Goal: Task Accomplishment & Management: Use online tool/utility

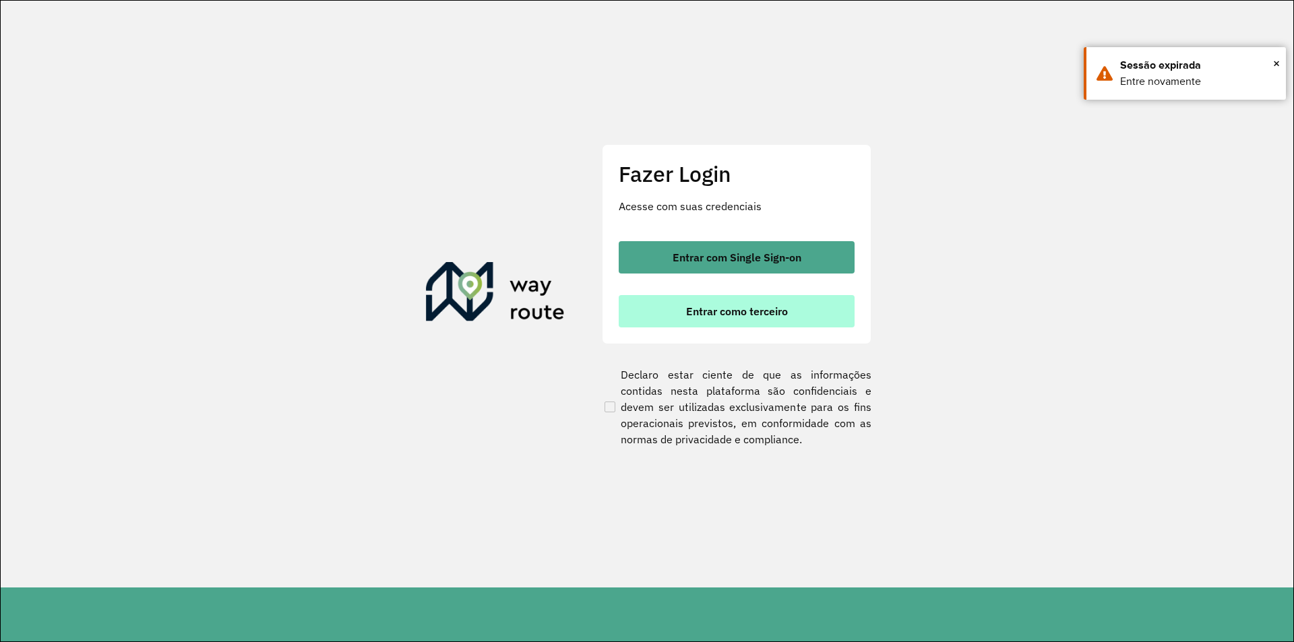
click at [735, 319] on button "Entrar como terceiro" at bounding box center [737, 311] width 236 height 32
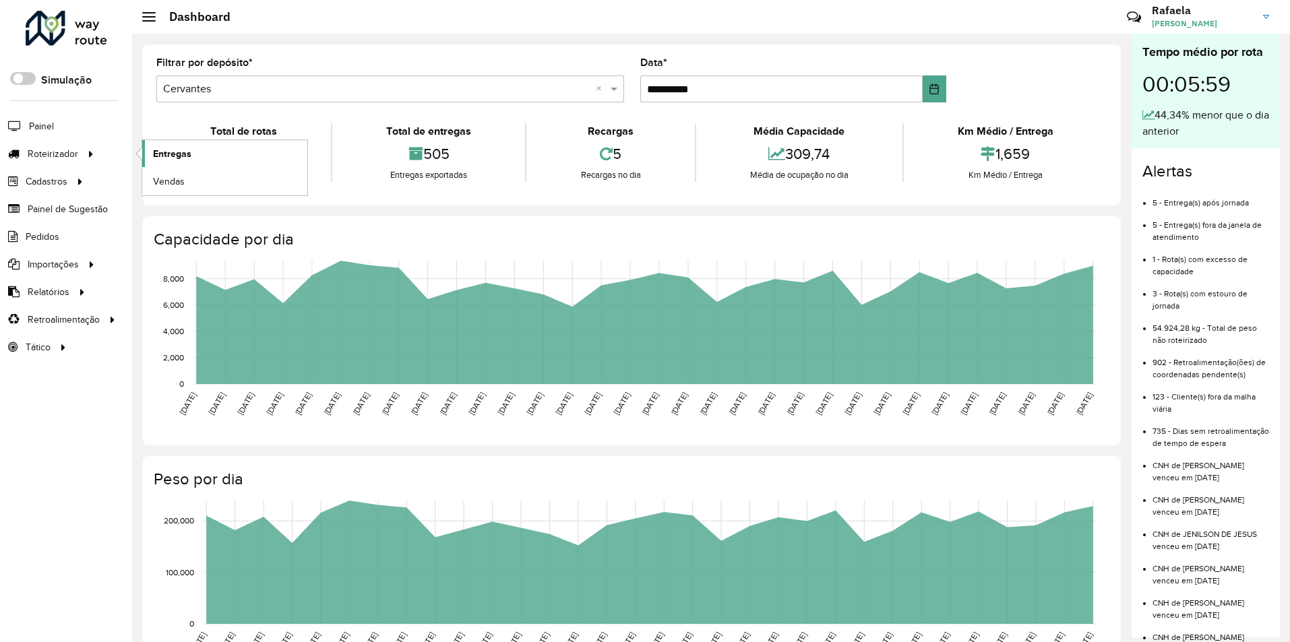
click at [159, 154] on span "Entregas" at bounding box center [172, 154] width 38 height 14
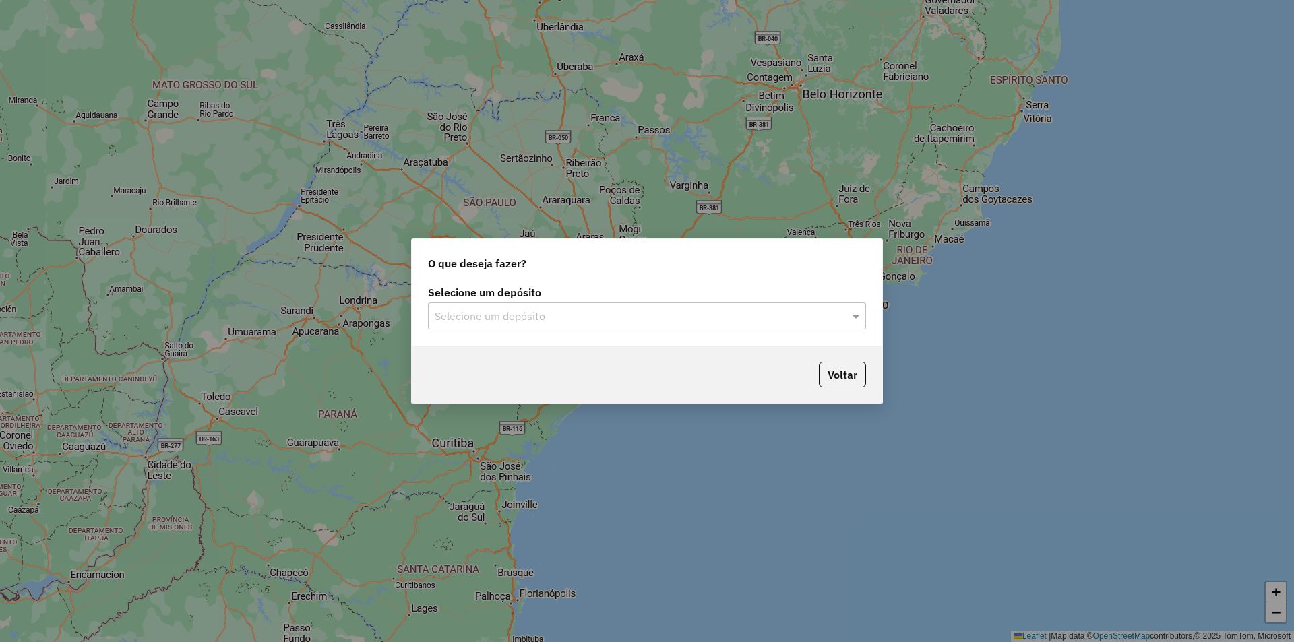
drag, startPoint x: 562, startPoint y: 298, endPoint x: 567, endPoint y: 317, distance: 20.1
click at [562, 303] on div "Selecione um depósito Selecione um depósito" at bounding box center [647, 309] width 438 height 42
click at [568, 319] on input "text" at bounding box center [634, 317] width 398 height 16
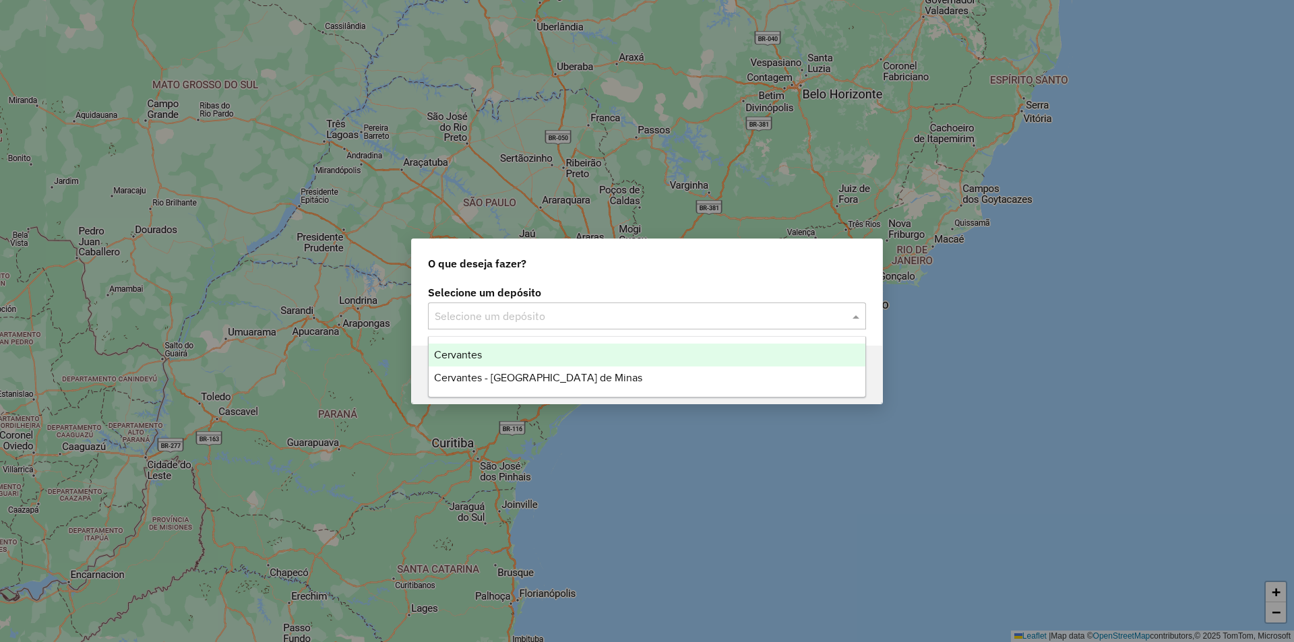
click at [560, 359] on div "Cervantes" at bounding box center [647, 355] width 437 height 23
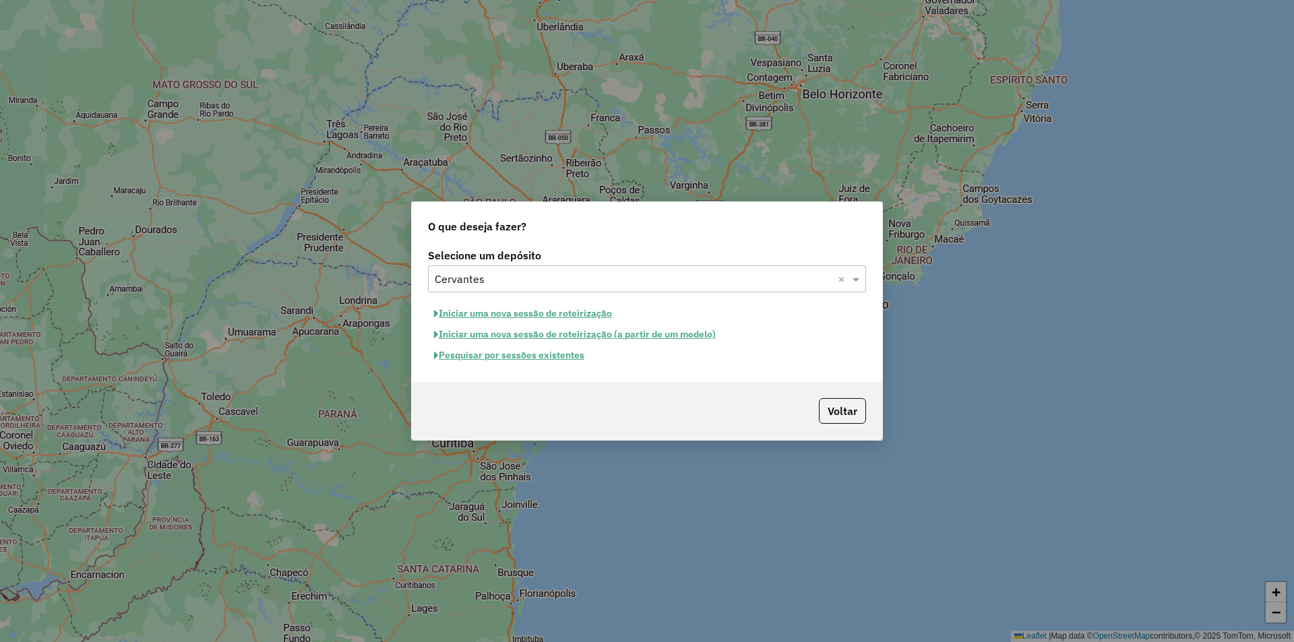
click at [548, 356] on button "Pesquisar por sessões existentes" at bounding box center [509, 355] width 162 height 21
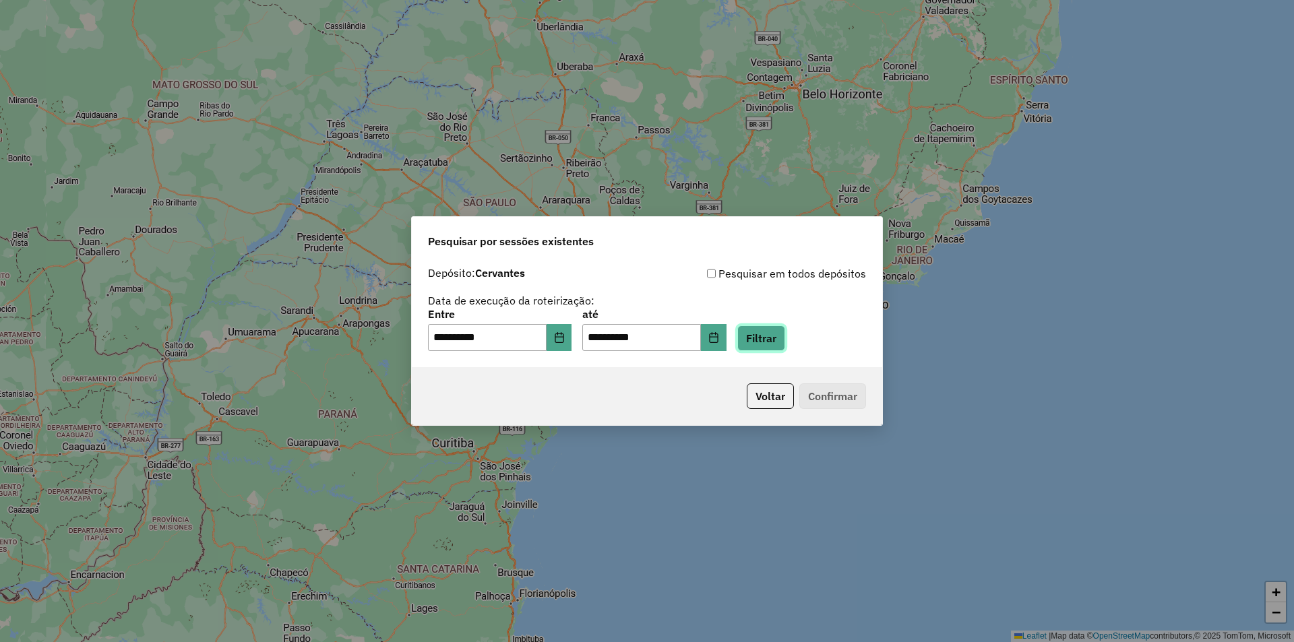
click at [771, 346] on button "Filtrar" at bounding box center [761, 338] width 48 height 26
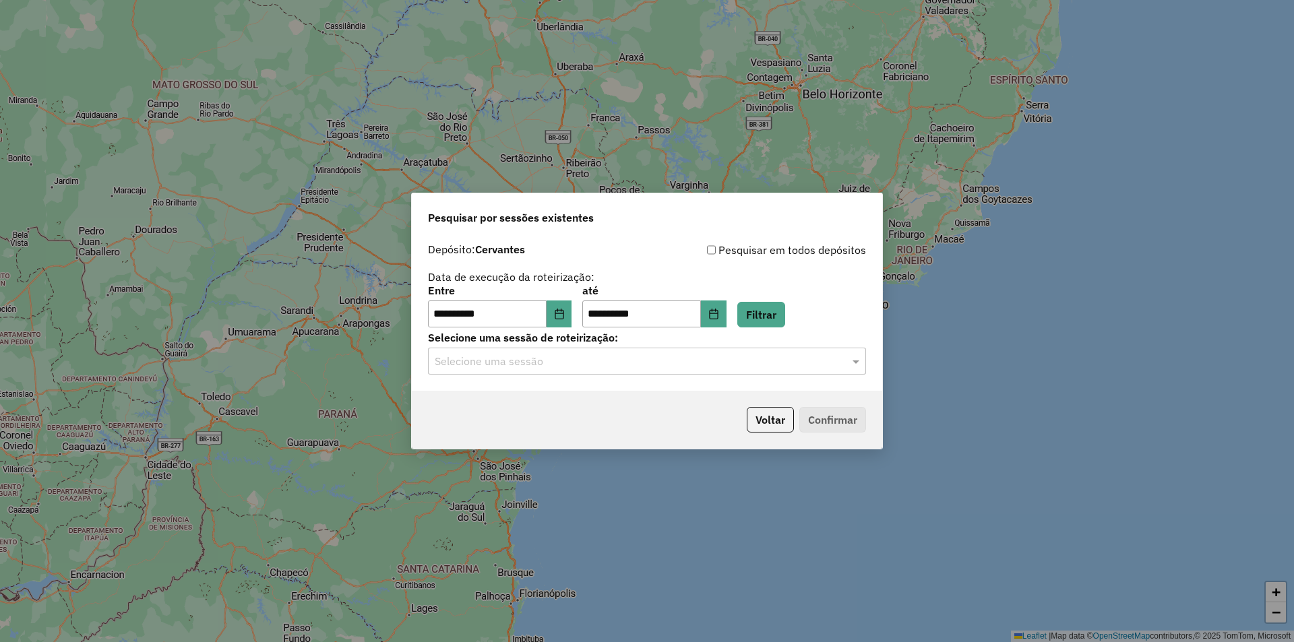
click at [737, 357] on input "text" at bounding box center [634, 362] width 398 height 16
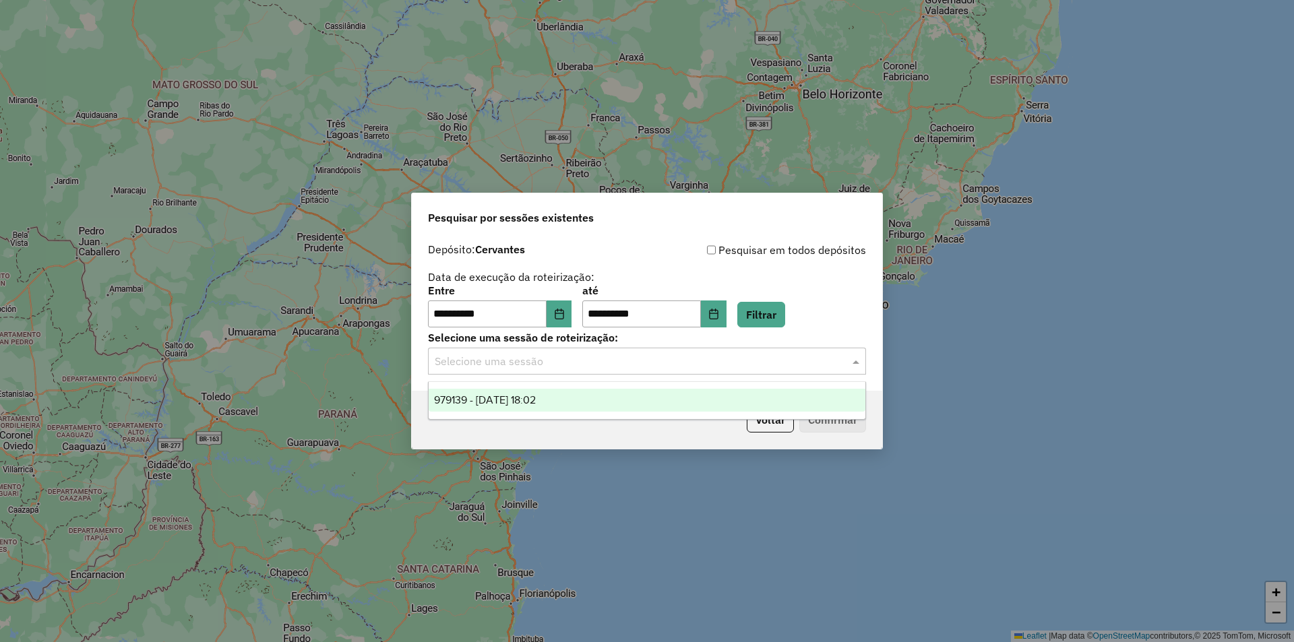
click at [593, 405] on div "979139 - 14/08/2025 18:02" at bounding box center [647, 400] width 437 height 23
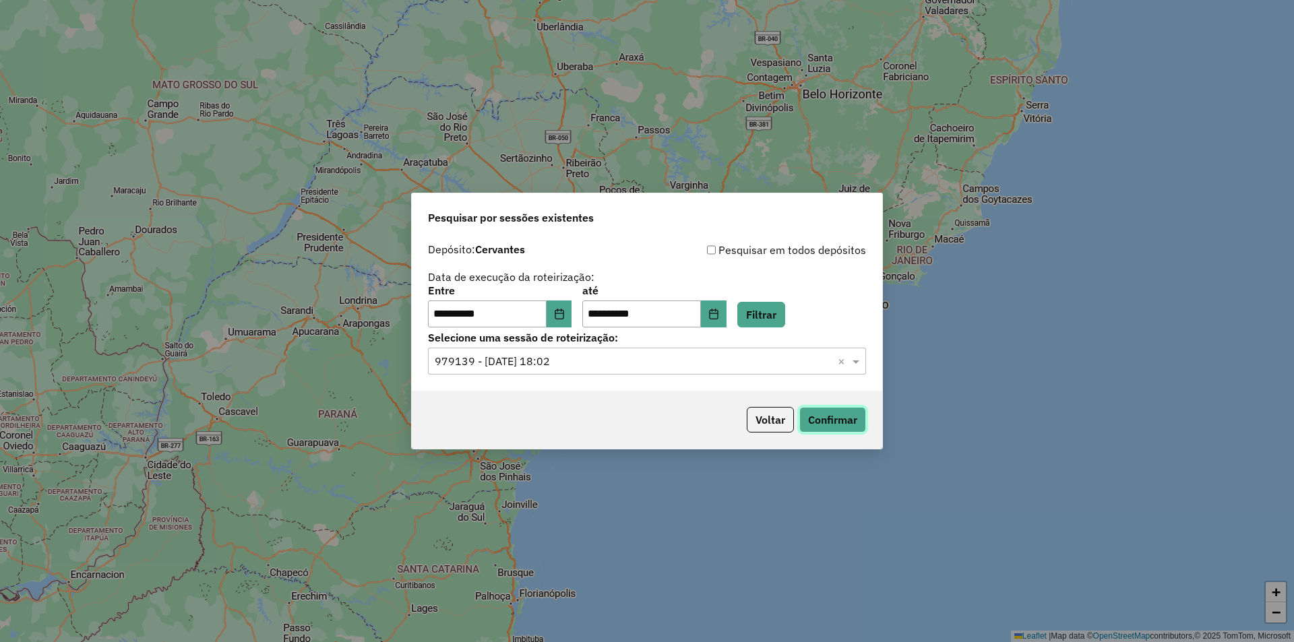
click at [817, 425] on button "Confirmar" at bounding box center [832, 420] width 67 height 26
drag, startPoint x: 1133, startPoint y: 339, endPoint x: 898, endPoint y: 69, distance: 357.7
click at [1129, 336] on div "**********" at bounding box center [647, 321] width 1294 height 642
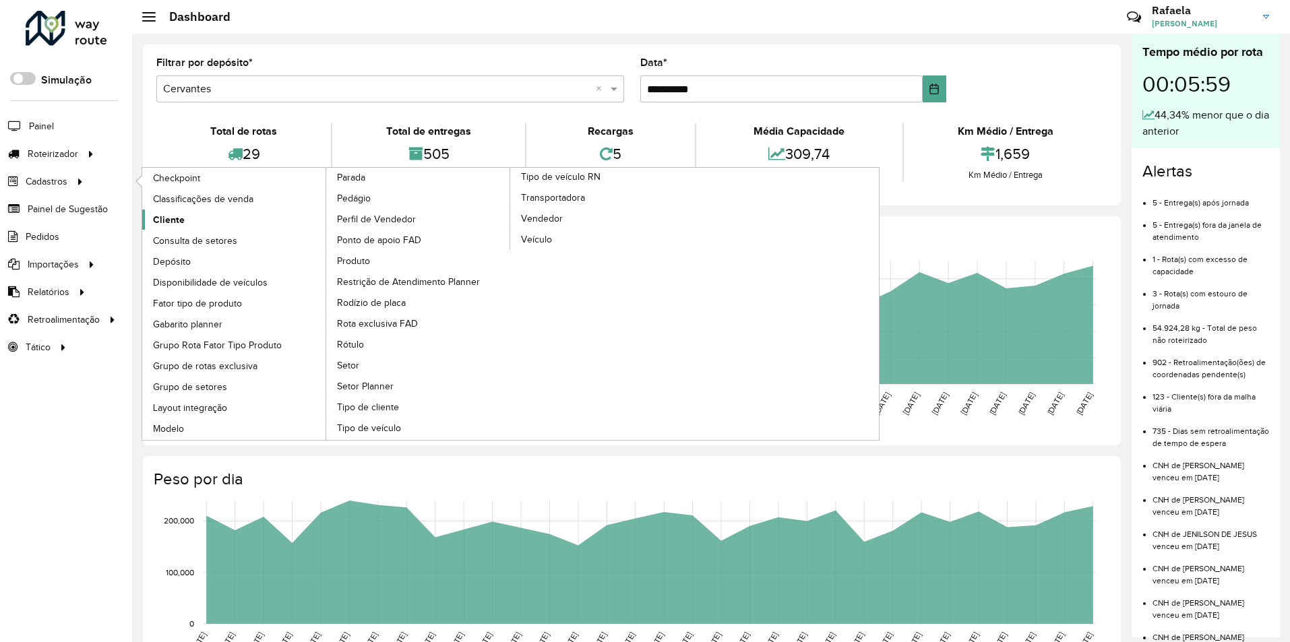
click at [180, 221] on span "Cliente" at bounding box center [169, 220] width 32 height 14
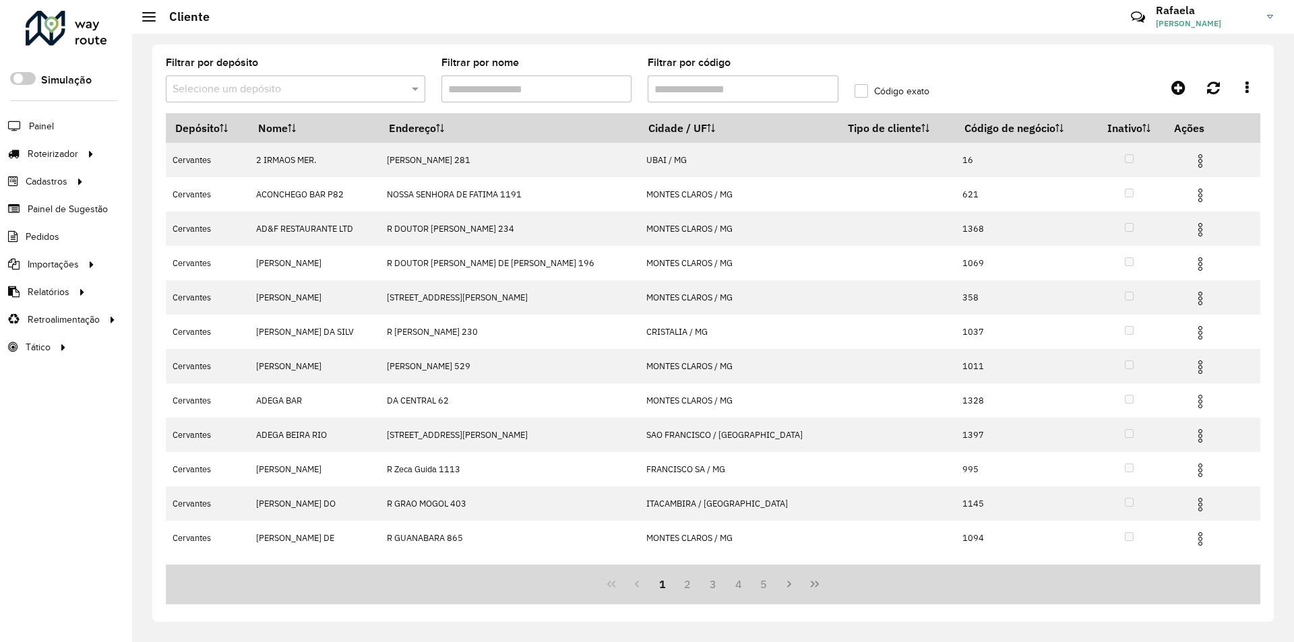
click at [781, 92] on input "Filtrar por código" at bounding box center [743, 88] width 191 height 27
paste input "****"
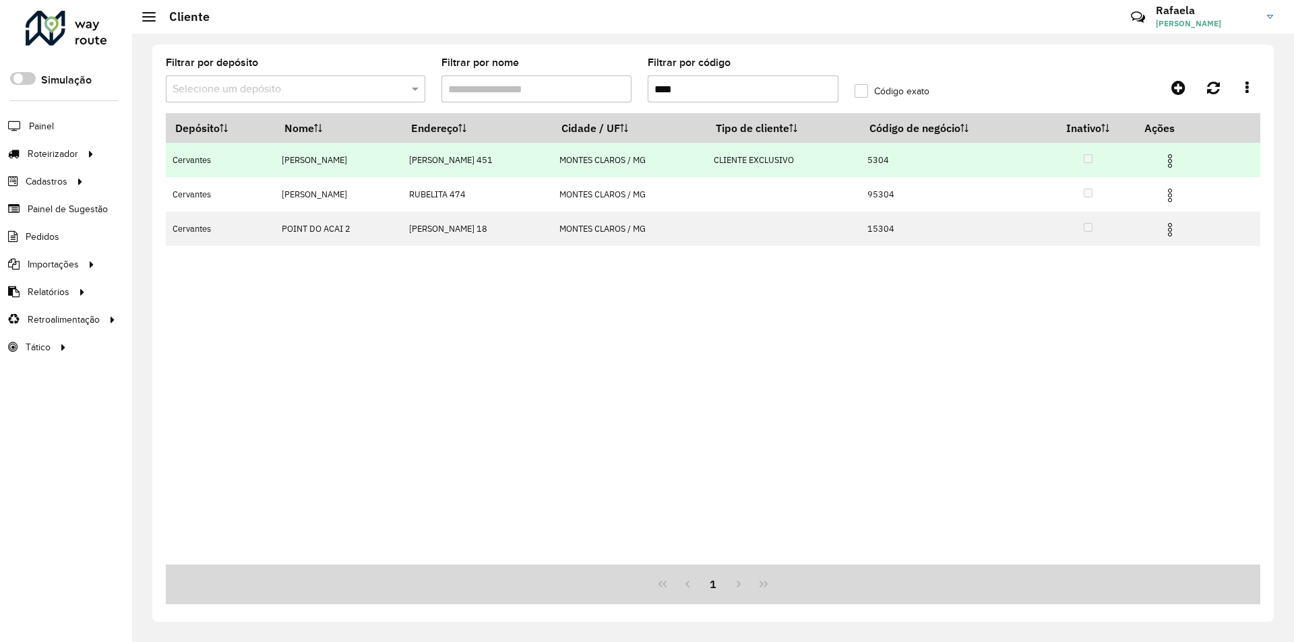
type input "****"
click at [993, 164] on td "5304" at bounding box center [950, 160] width 181 height 34
click at [1178, 163] on img at bounding box center [1170, 161] width 16 height 16
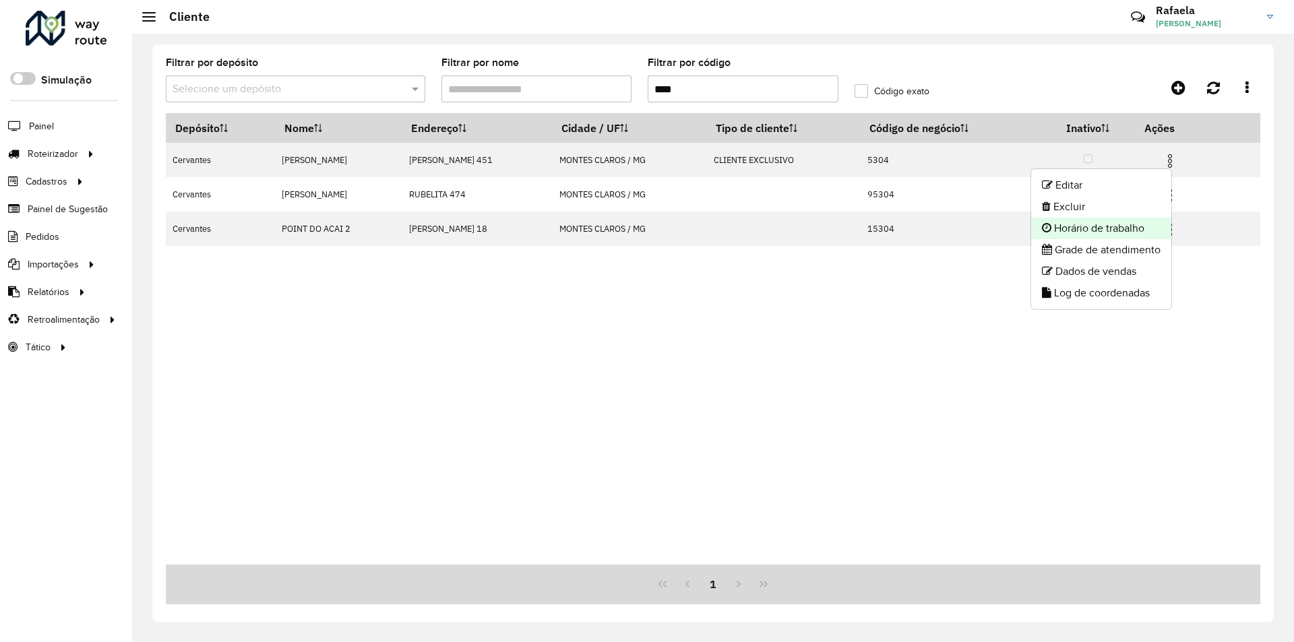
click at [1098, 226] on li "Horário de trabalho" at bounding box center [1101, 229] width 140 height 22
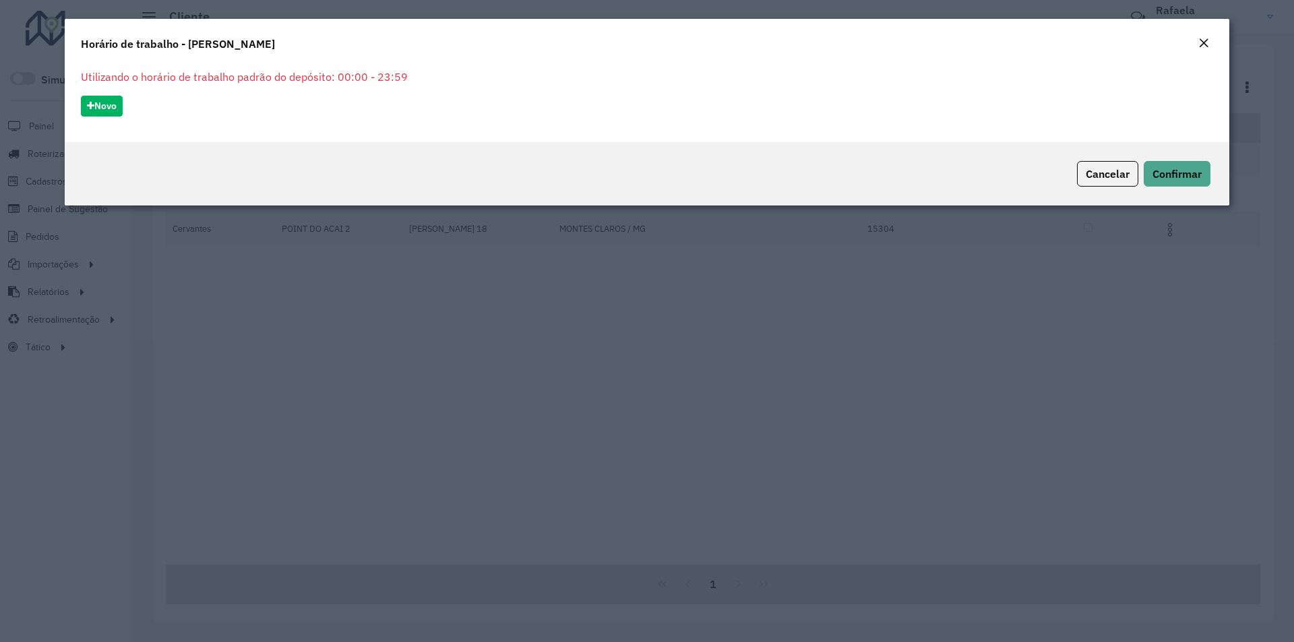
drag, startPoint x: 1206, startPoint y: 49, endPoint x: 1223, endPoint y: 73, distance: 29.9
click at [1211, 48] on button "Close" at bounding box center [1203, 44] width 19 height 18
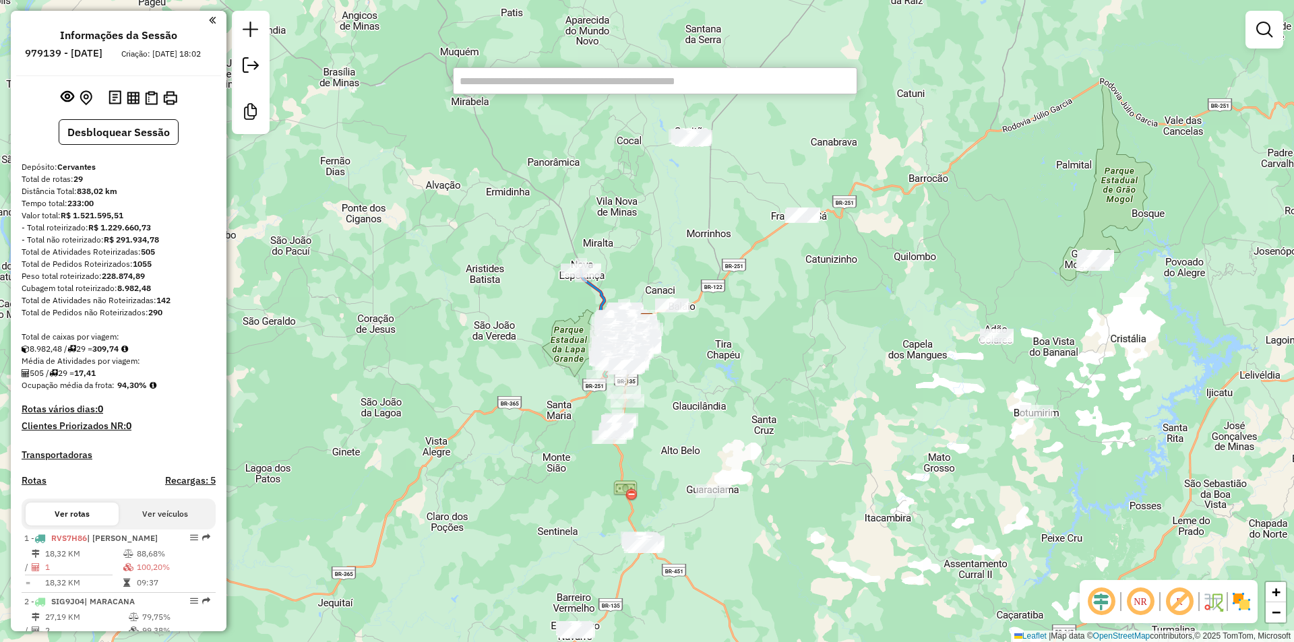
paste input "*****"
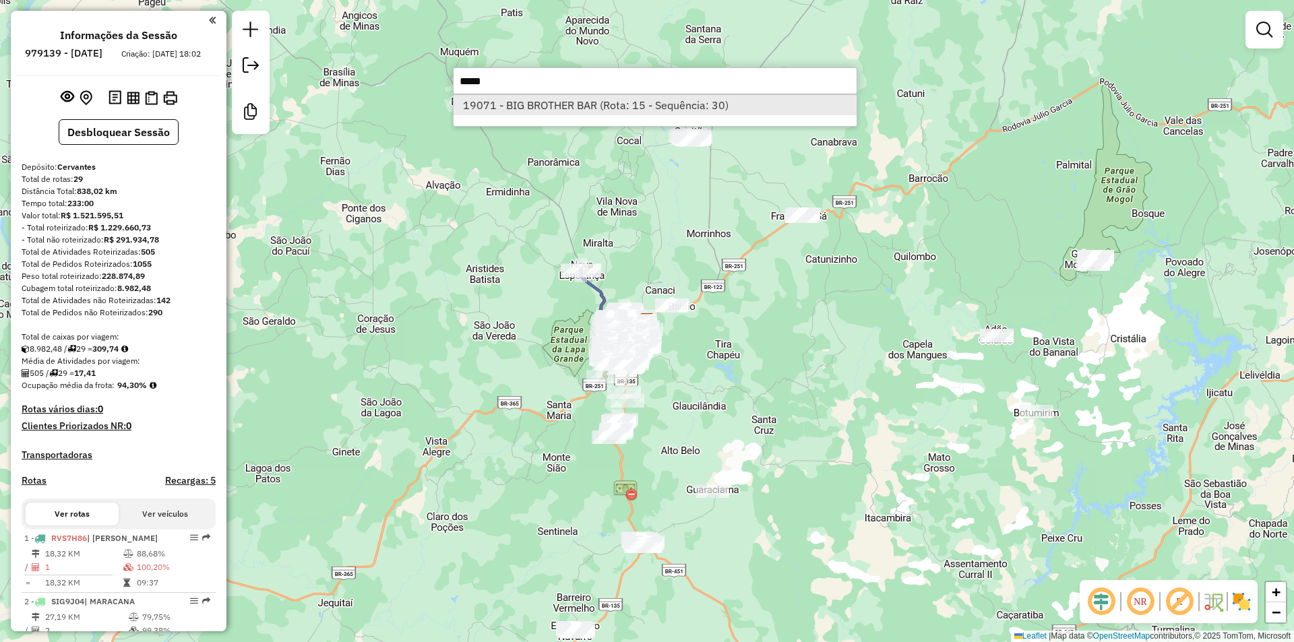
type input "*****"
click at [493, 112] on li "19071 - BIG BROTHER BAR (Rota: 15 - Sequência: 30)" at bounding box center [655, 105] width 403 height 20
select select "**********"
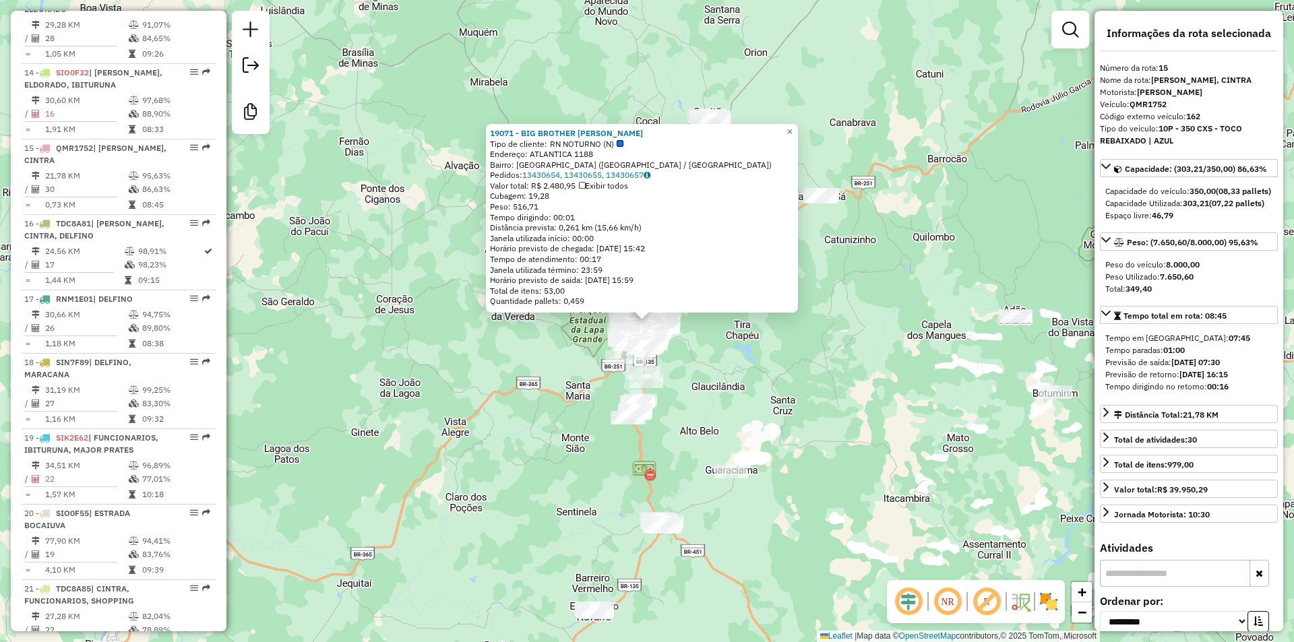
scroll to position [1527, 0]
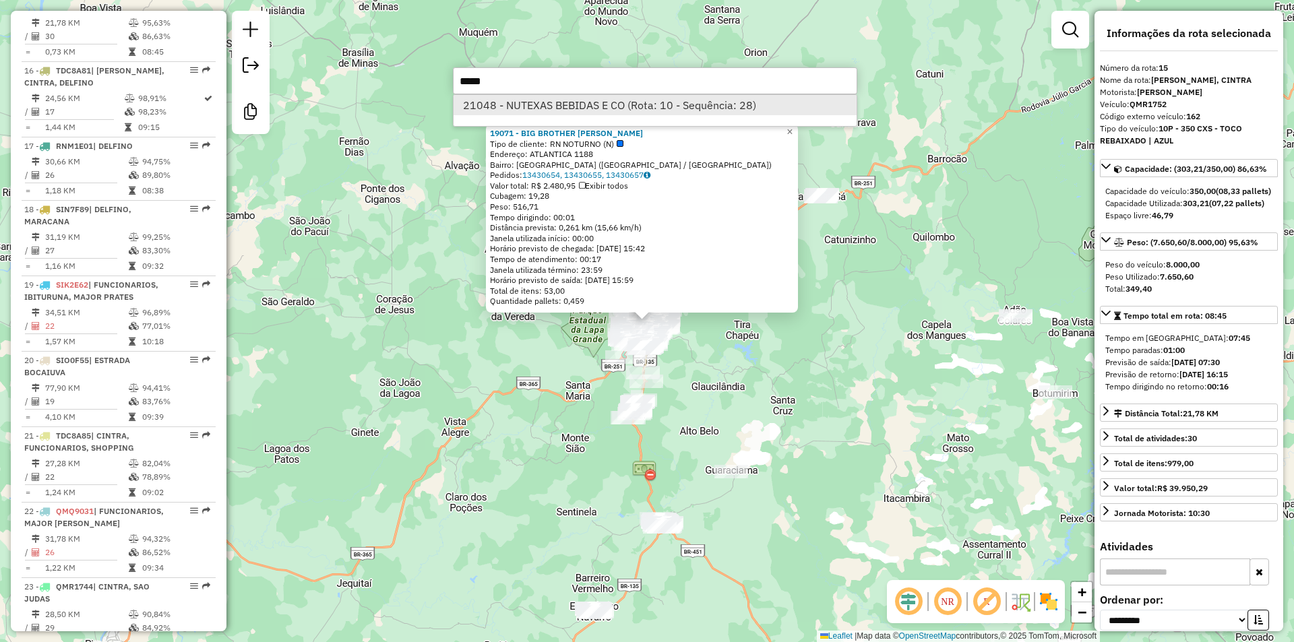
type input "*****"
click at [559, 105] on li "21048 - NUTEXAS BEBIDAS E CO (Rota: 10 - Sequência: 28)" at bounding box center [655, 105] width 403 height 20
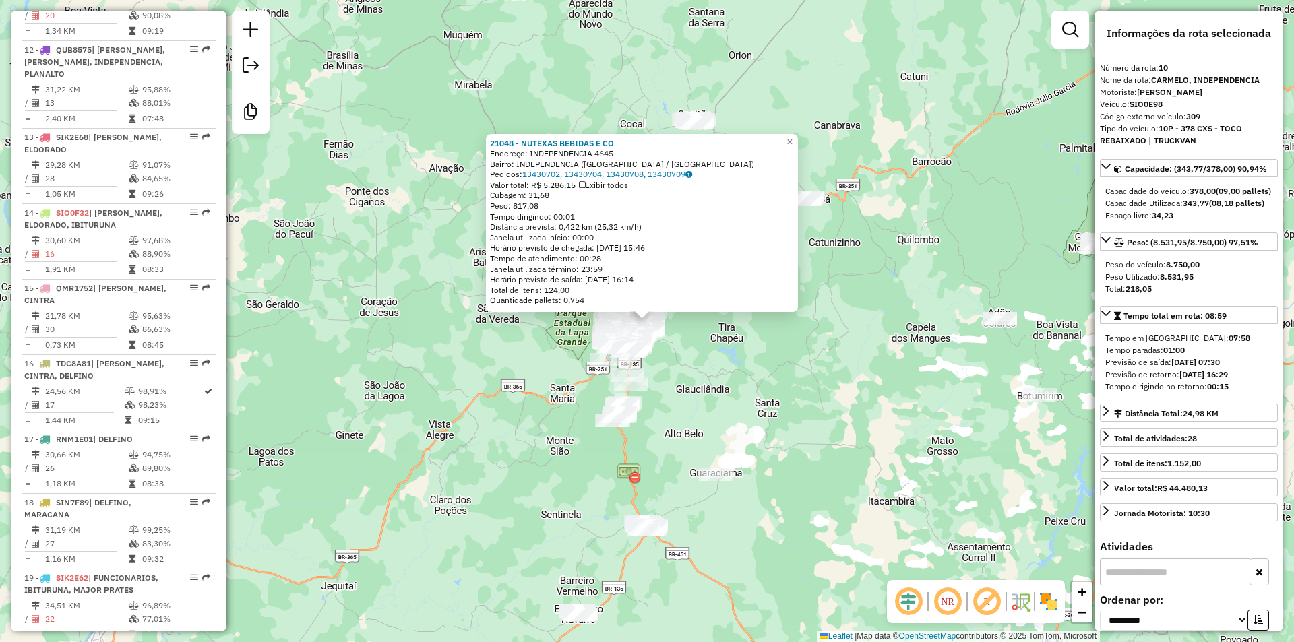
scroll to position [1137, 0]
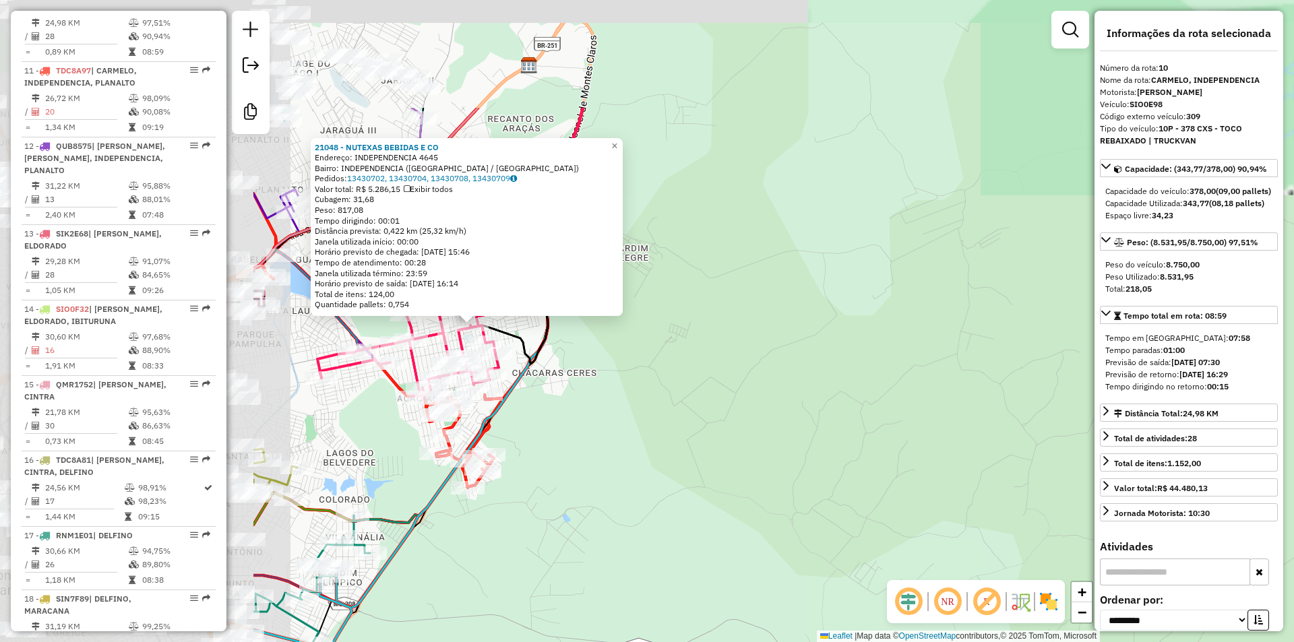
drag, startPoint x: 770, startPoint y: 458, endPoint x: 911, endPoint y: 524, distance: 155.6
click at [969, 561] on div "21048 - NUTEXAS BEBIDAS E CO Endereço: INDEPENDENCIA 4645 Bairro: INDEPENDENCIA…" at bounding box center [647, 321] width 1294 height 642
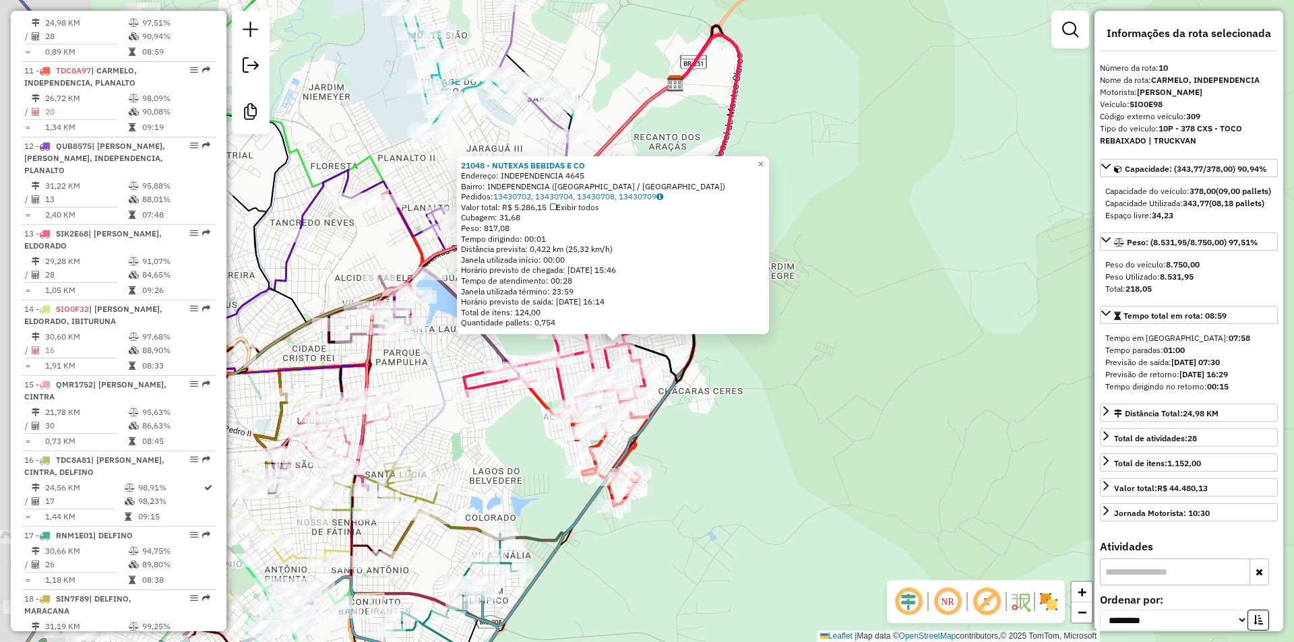
drag, startPoint x: 637, startPoint y: 426, endPoint x: 780, endPoint y: 452, distance: 144.6
click at [780, 452] on div "21048 - NUTEXAS BEBIDAS E CO Endereço: INDEPENDENCIA 4645 Bairro: INDEPENDENCIA…" at bounding box center [647, 321] width 1294 height 642
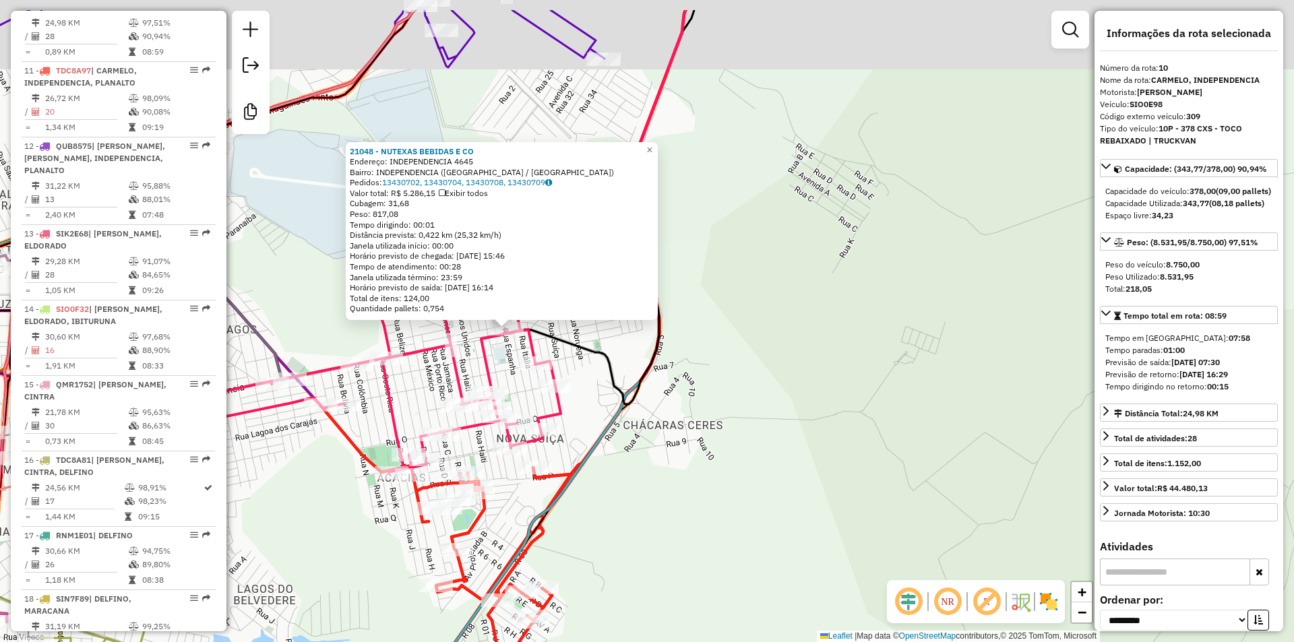
drag, startPoint x: 807, startPoint y: 454, endPoint x: 918, endPoint y: 557, distance: 151.2
click at [918, 557] on div "21048 - NUTEXAS BEBIDAS E CO Endereço: INDEPENDENCIA 4645 Bairro: INDEPENDENCIA…" at bounding box center [647, 321] width 1294 height 642
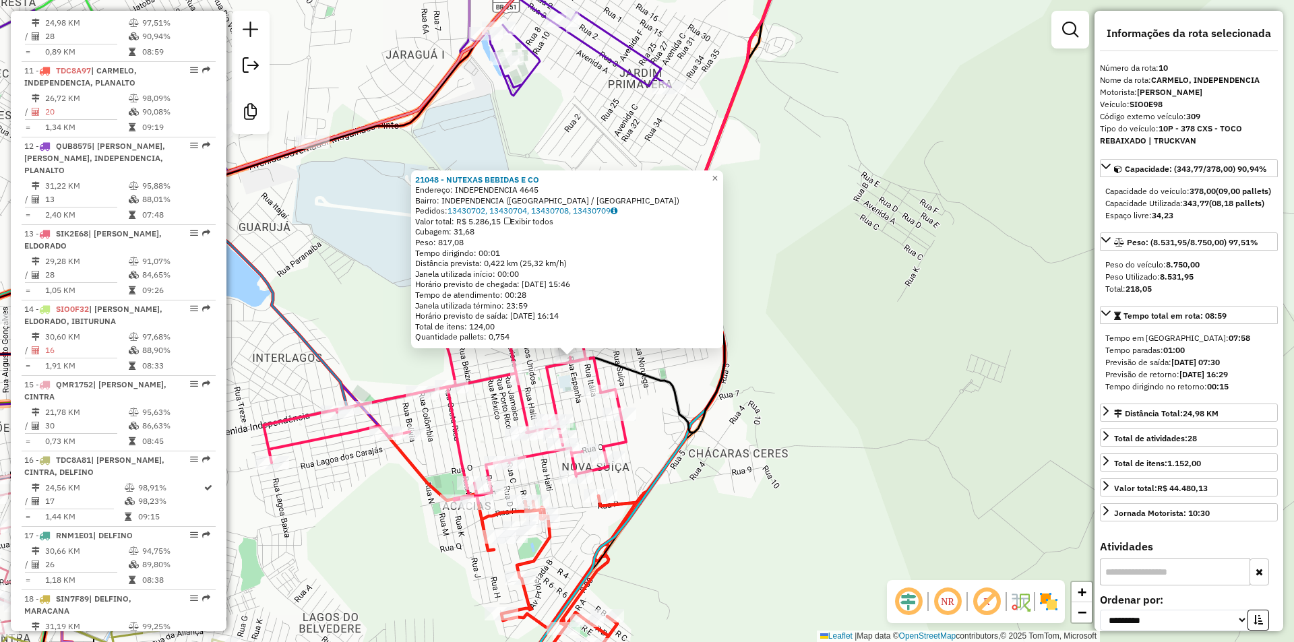
click at [723, 182] on div "21048 - NUTEXAS BEBIDAS E CO Endereço: INDEPENDENCIA 4645 Bairro: INDEPENDENCIA…" at bounding box center [567, 259] width 312 height 179
click at [720, 175] on link "×" at bounding box center [715, 178] width 16 height 16
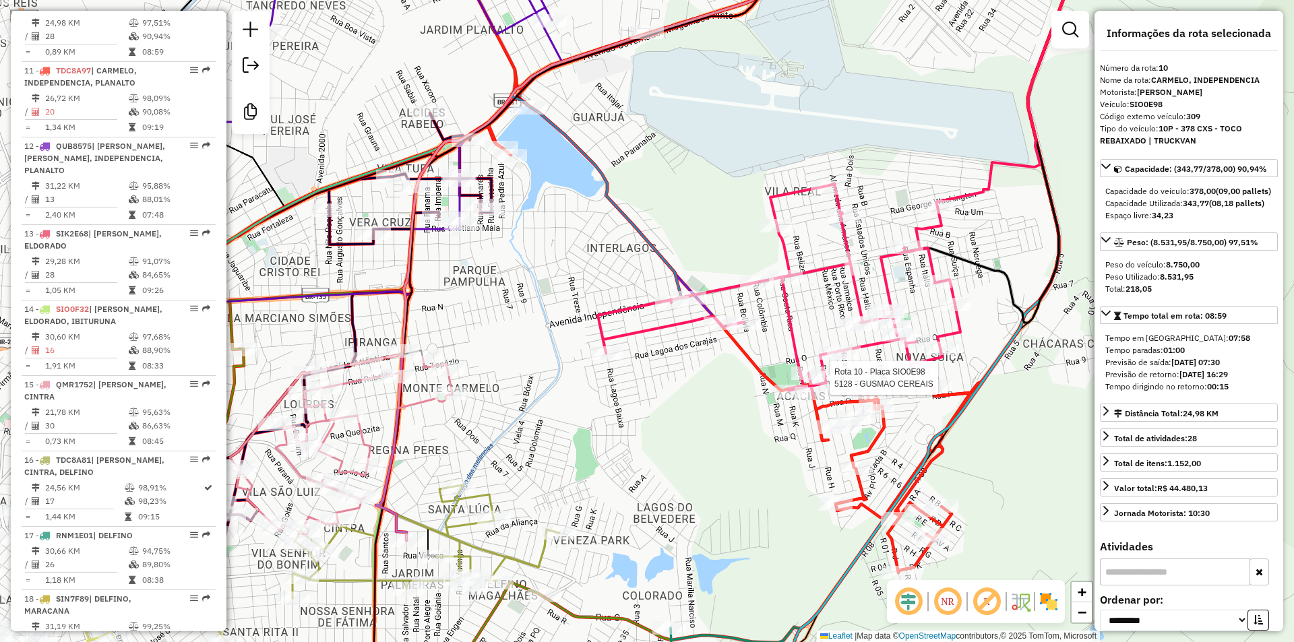
drag, startPoint x: 749, startPoint y: 327, endPoint x: 738, endPoint y: 340, distance: 16.2
click at [738, 340] on icon at bounding box center [702, 257] width 536 height 629
